Goal: Task Accomplishment & Management: Manage account settings

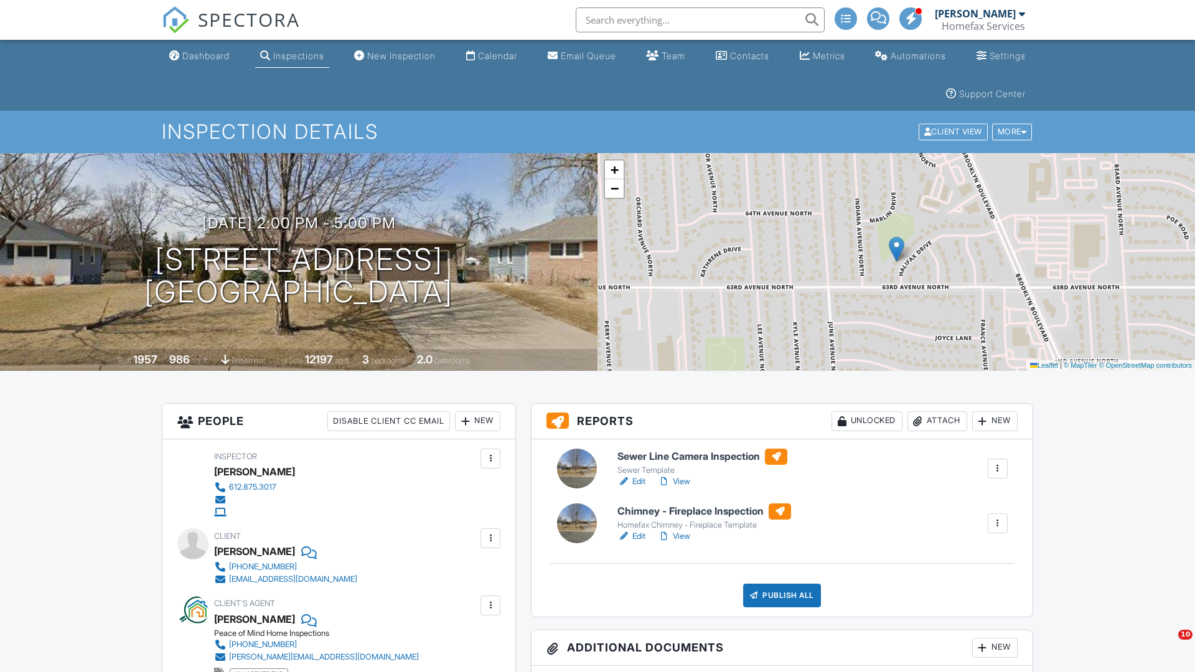
click at [299, 276] on h1 "6309 Halifax Dr Minneapolis, MN 55429" at bounding box center [298, 276] width 309 height 66
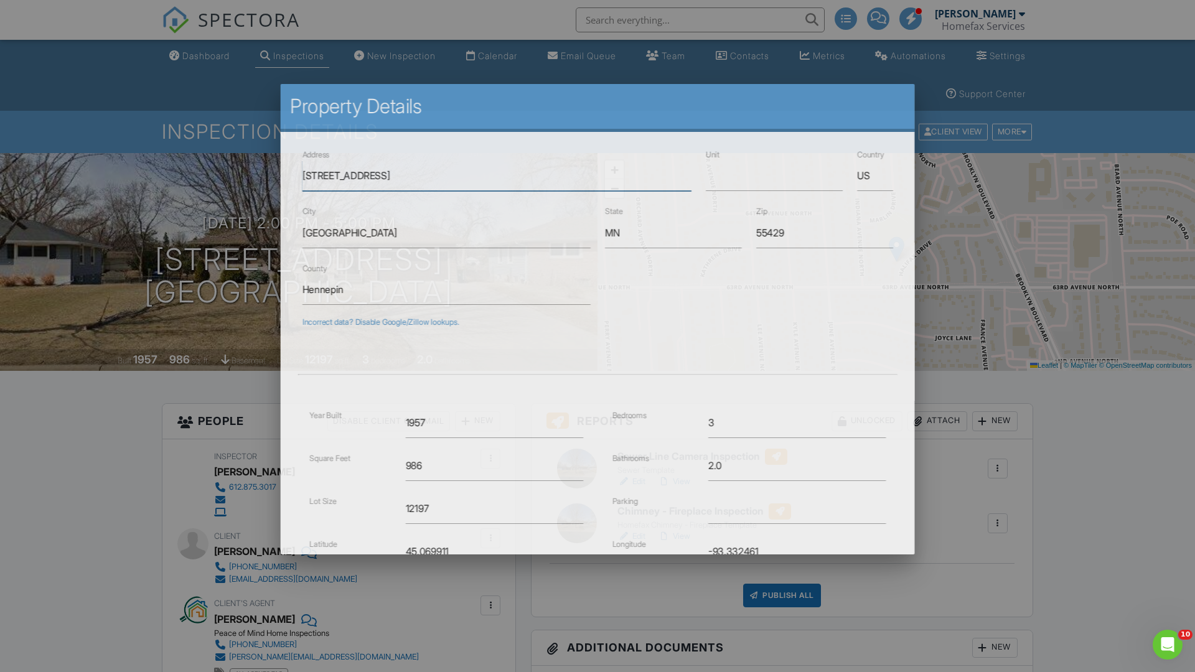
click at [496, 176] on input "[STREET_ADDRESS]" at bounding box center [496, 176] width 389 height 31
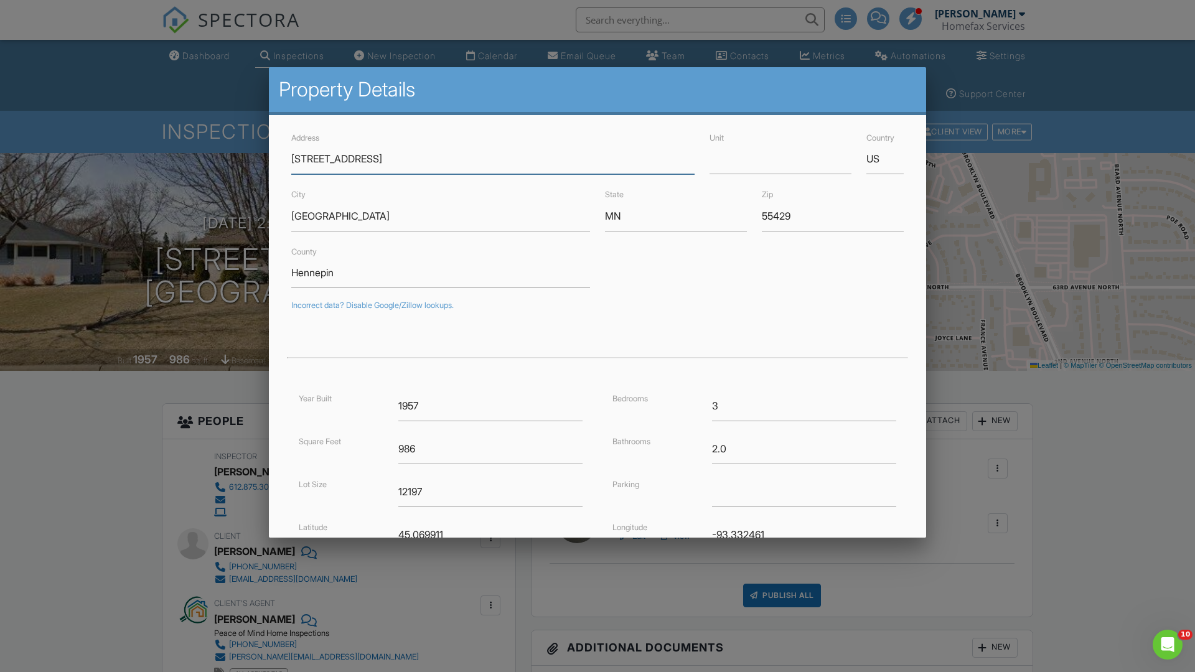
type input "[STREET_ADDRESS]"
click at [441, 216] on input "Minneapolis" at bounding box center [440, 216] width 299 height 31
type input "Brookl"
type input "45.0699113"
type input "-93.33246109999999"
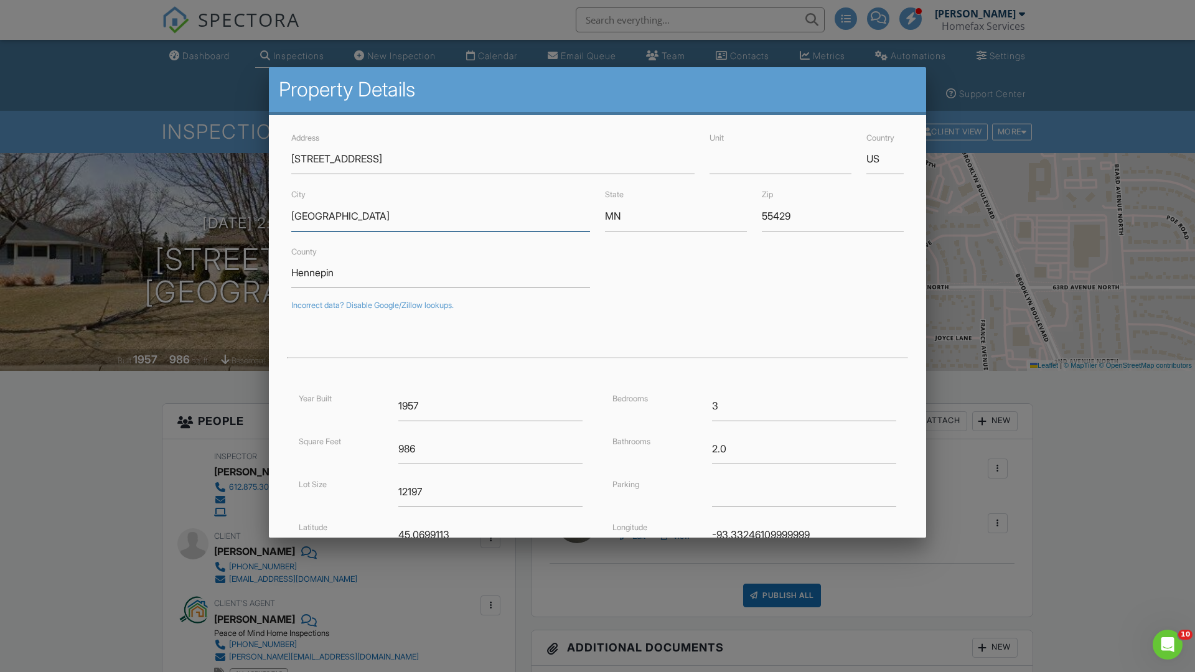
type input "[GEOGRAPHIC_DATA]"
click at [676, 216] on input "MN" at bounding box center [676, 216] width 142 height 31
type input "MN"
click at [833, 216] on input "55429" at bounding box center [833, 216] width 142 height 31
type input "55429"
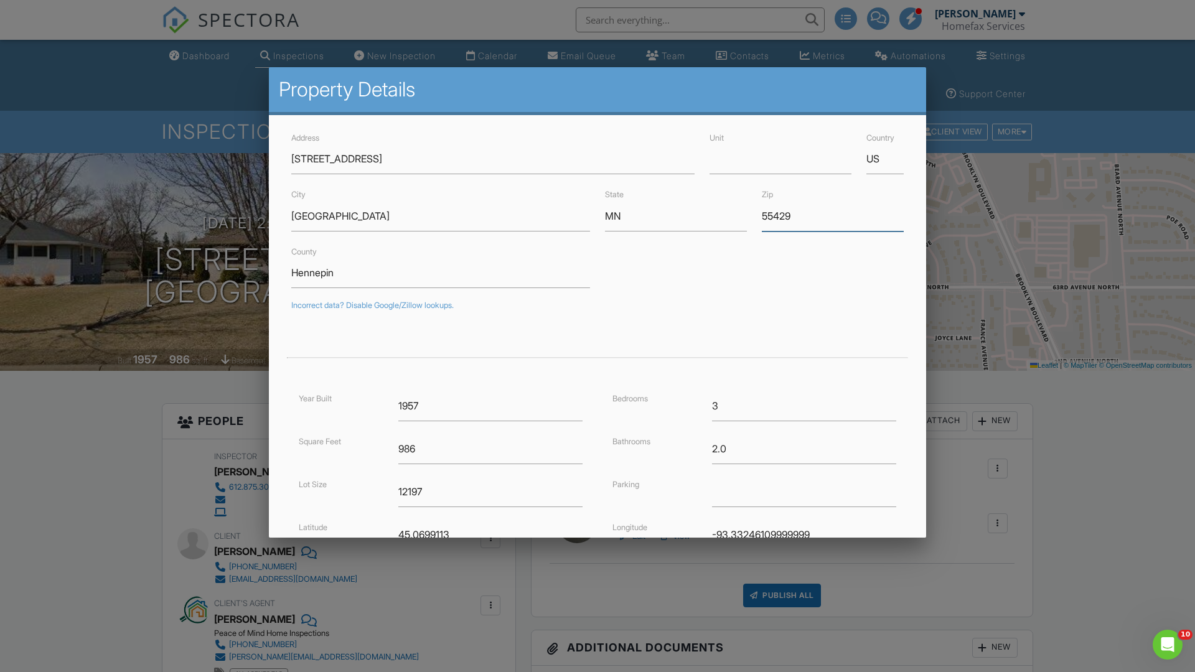
type input "45.069911"
type input "-93.332461"
click at [870, 631] on input "Save" at bounding box center [871, 642] width 66 height 22
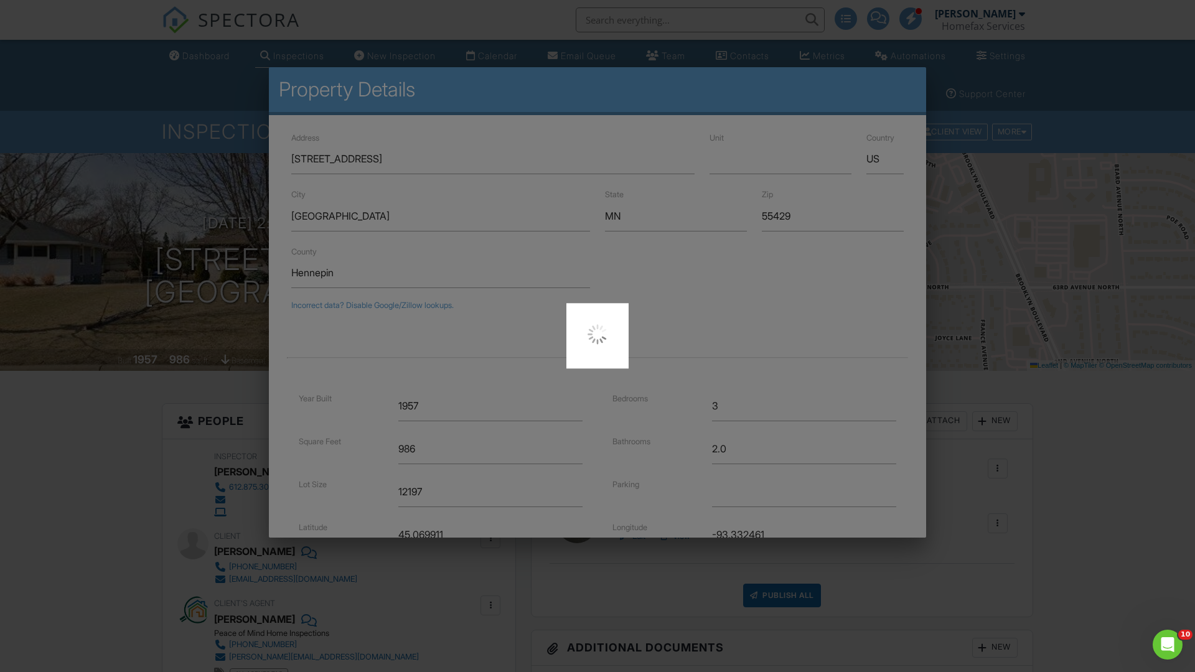
scroll to position [152, 0]
